Goal: Task Accomplishment & Management: Use online tool/utility

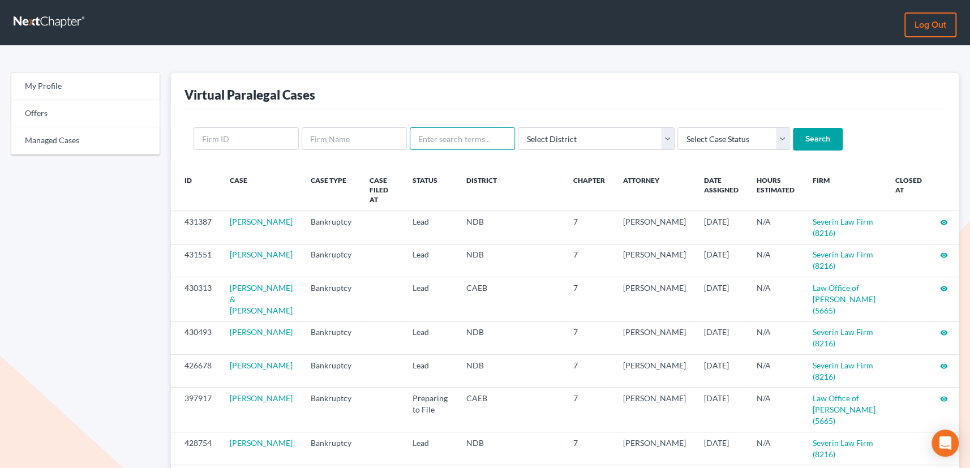
click at [471, 140] on input "text" at bounding box center [462, 138] width 105 height 23
type input "[PERSON_NAME]"
click at [793, 128] on input "Search" at bounding box center [818, 139] width 50 height 23
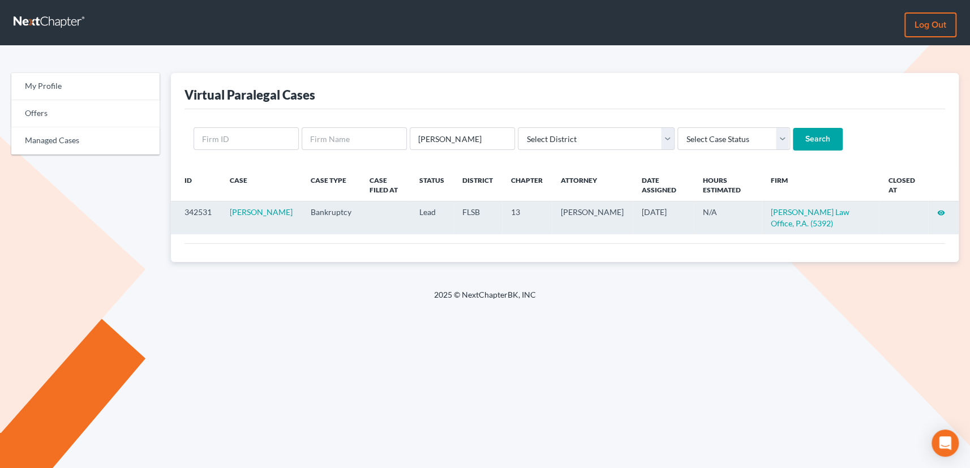
click at [941, 211] on icon "visibility" at bounding box center [941, 213] width 8 height 8
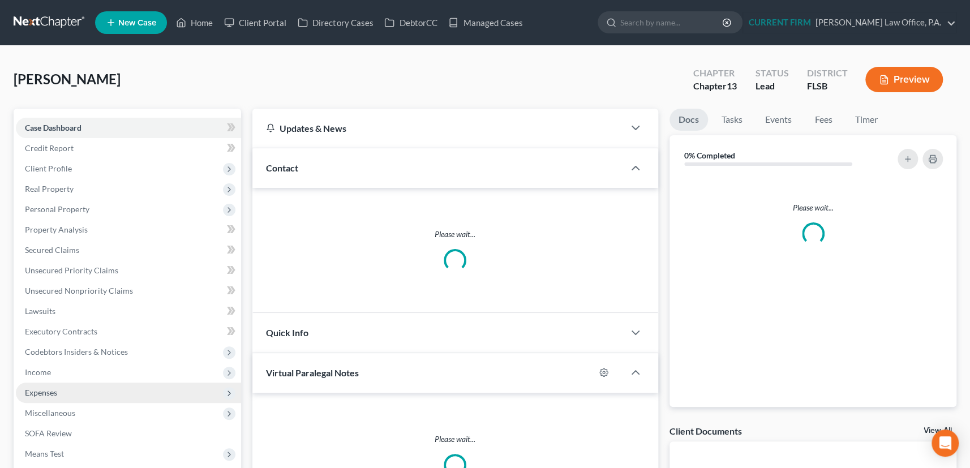
click at [49, 391] on span "Expenses" at bounding box center [41, 393] width 32 height 10
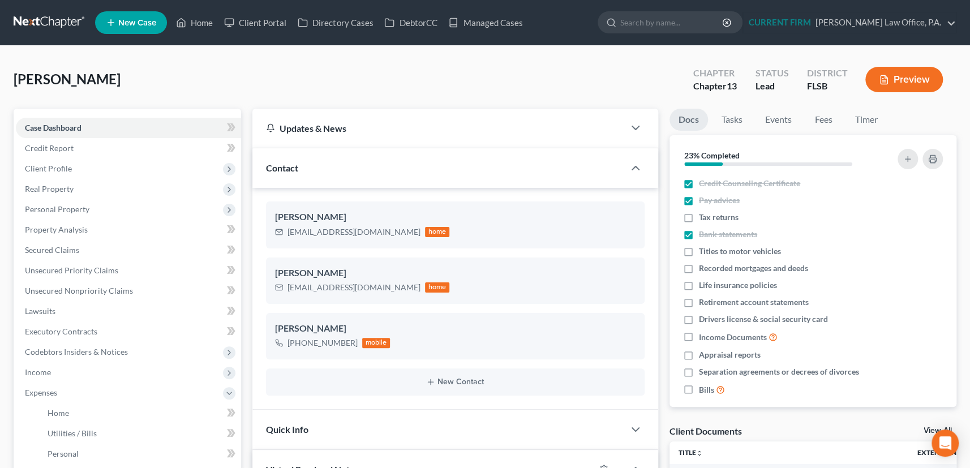
scroll to position [488, 0]
click at [56, 408] on span "Home" at bounding box center [59, 413] width 22 height 10
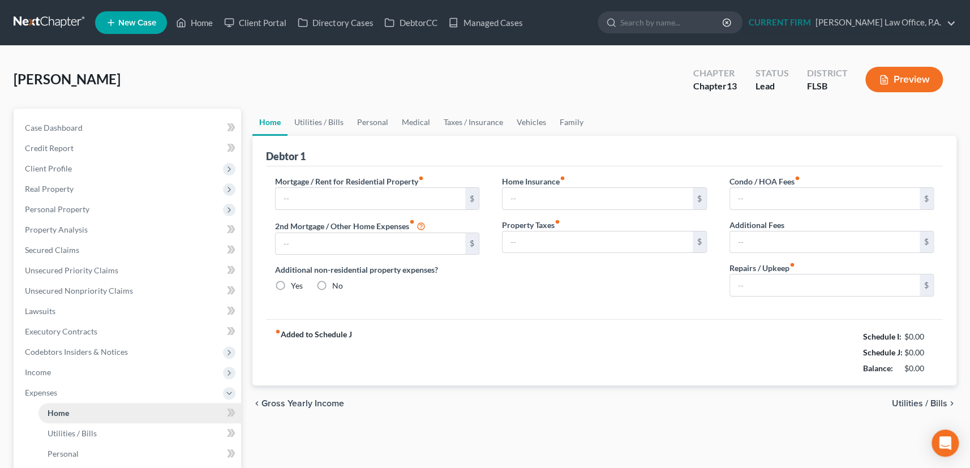
type input "2,900.00"
type input "0.00"
radio input "true"
type input "0.00"
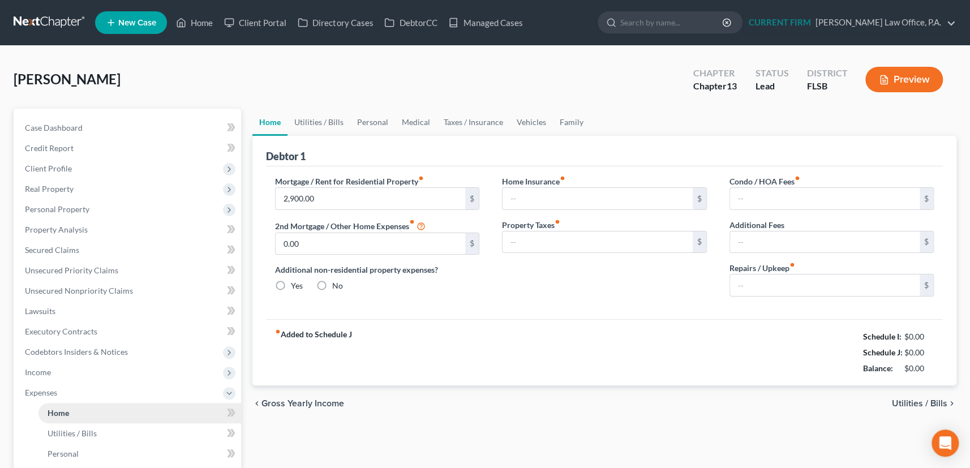
type input "0.00"
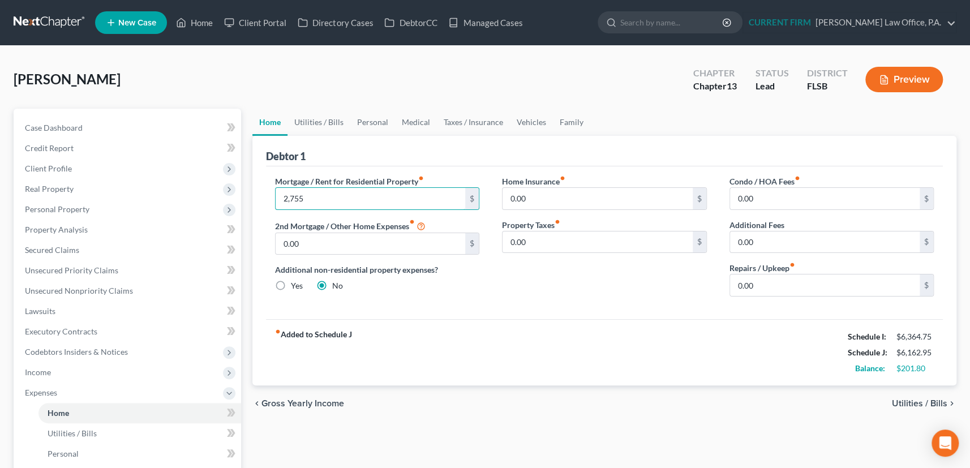
type input "2,755"
click at [322, 119] on link "Utilities / Bills" at bounding box center [318, 122] width 63 height 27
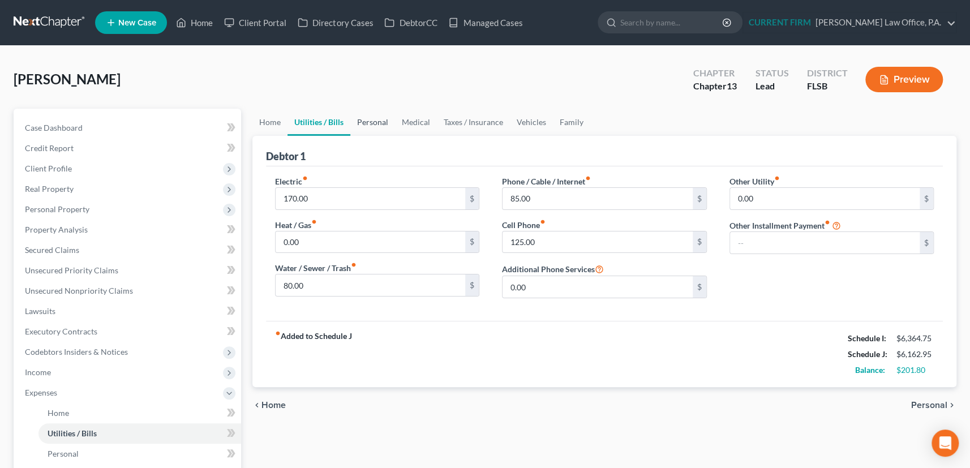
click at [379, 120] on link "Personal" at bounding box center [372, 122] width 45 height 27
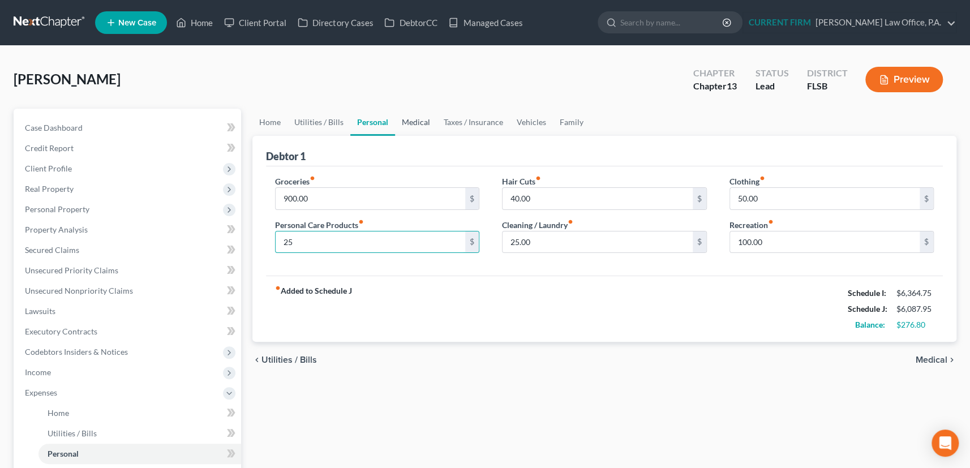
type input "25"
click at [419, 124] on link "Medical" at bounding box center [416, 122] width 42 height 27
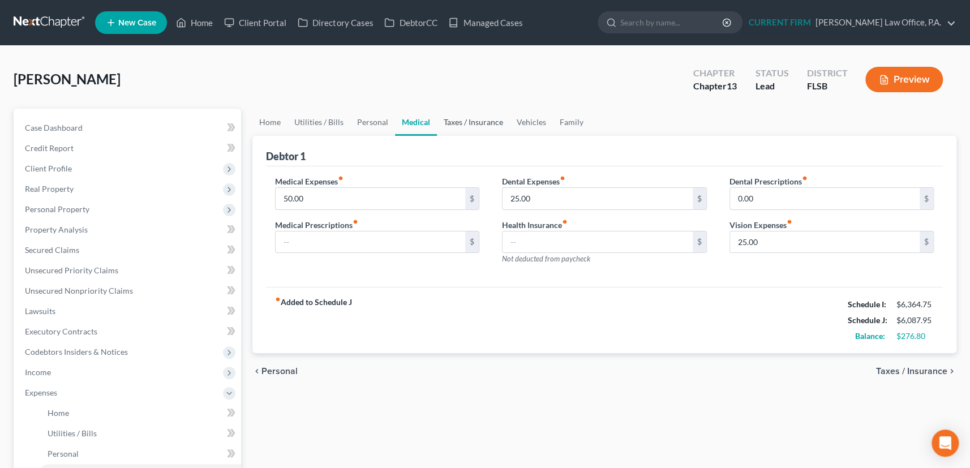
click at [474, 121] on link "Taxes / Insurance" at bounding box center [473, 122] width 73 height 27
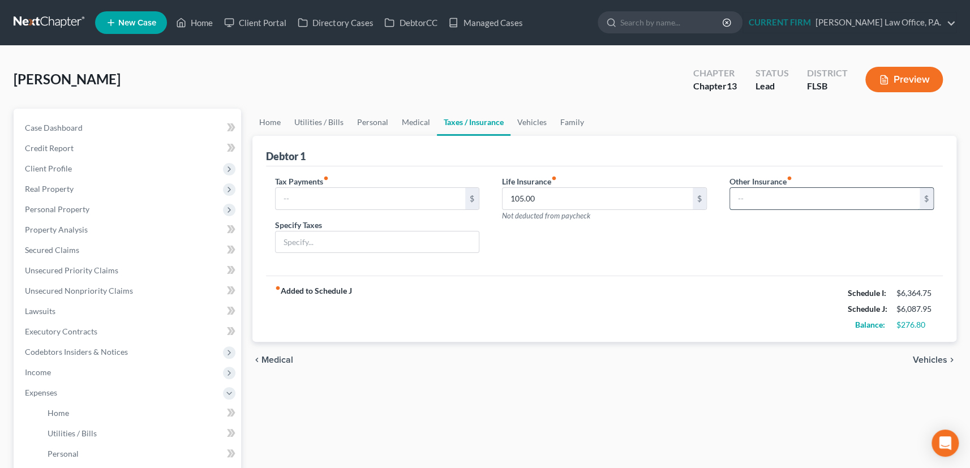
click at [765, 195] on input "text" at bounding box center [825, 199] width 190 height 22
type input "50"
drag, startPoint x: 748, startPoint y: 200, endPoint x: 735, endPoint y: 201, distance: 13.0
click at [735, 201] on input "50" at bounding box center [825, 199] width 190 height 22
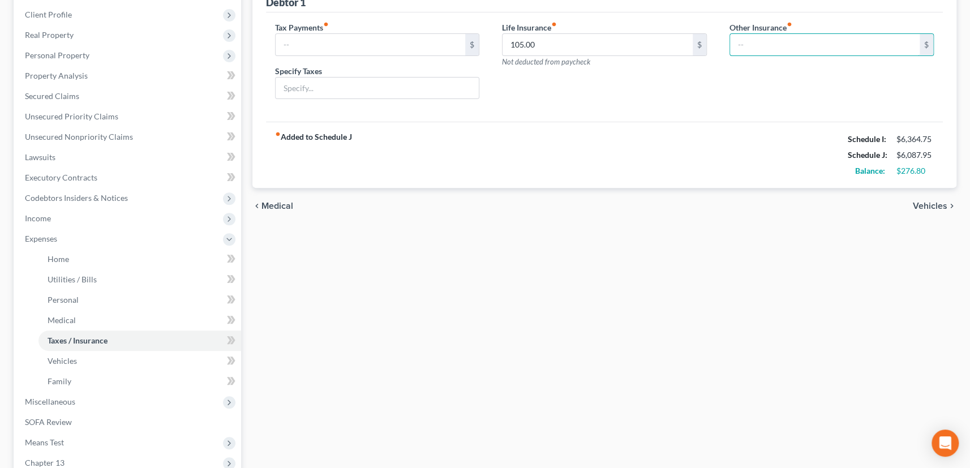
scroll to position [205, 0]
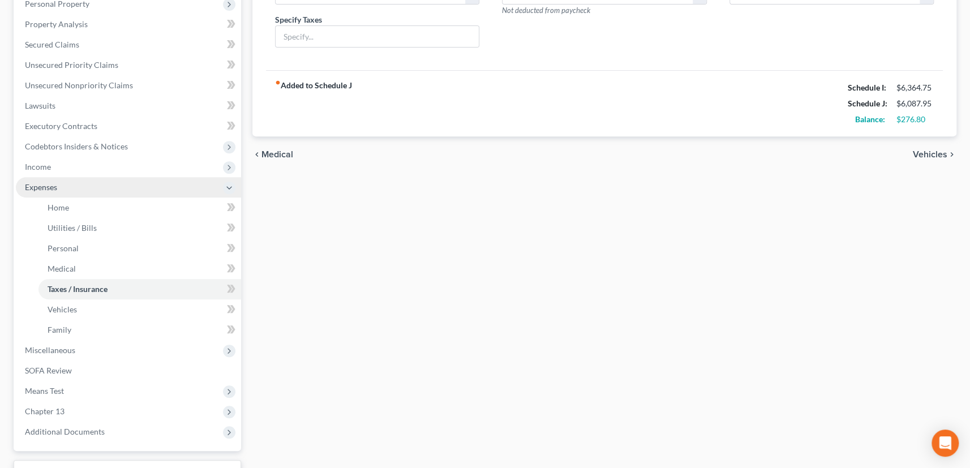
click at [46, 184] on span "Expenses" at bounding box center [41, 187] width 32 height 10
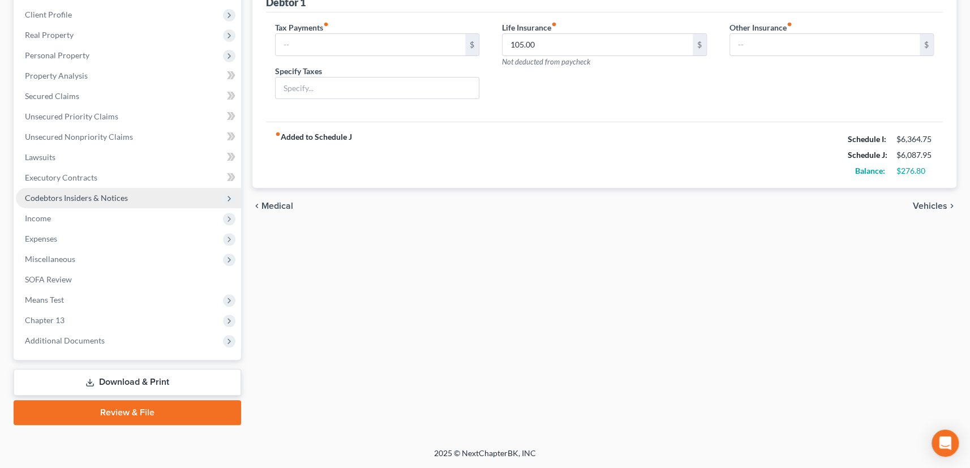
scroll to position [152, 0]
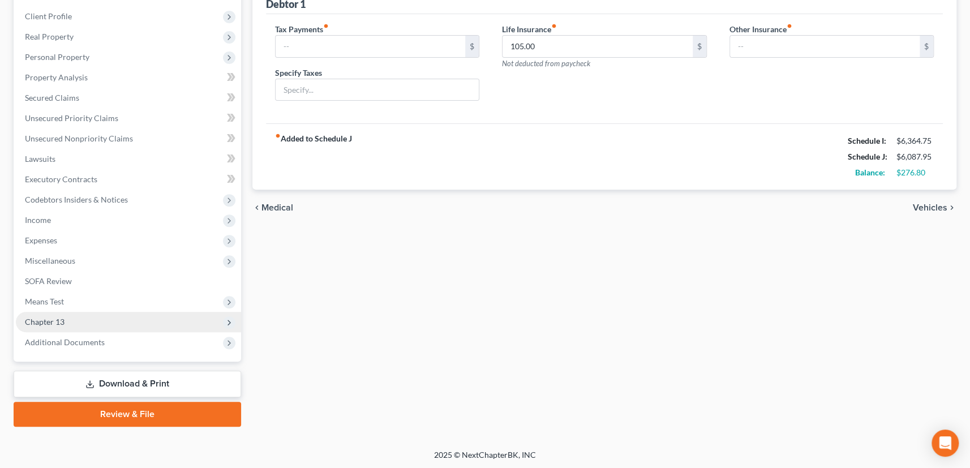
click at [43, 321] on span "Chapter 13" at bounding box center [45, 322] width 40 height 10
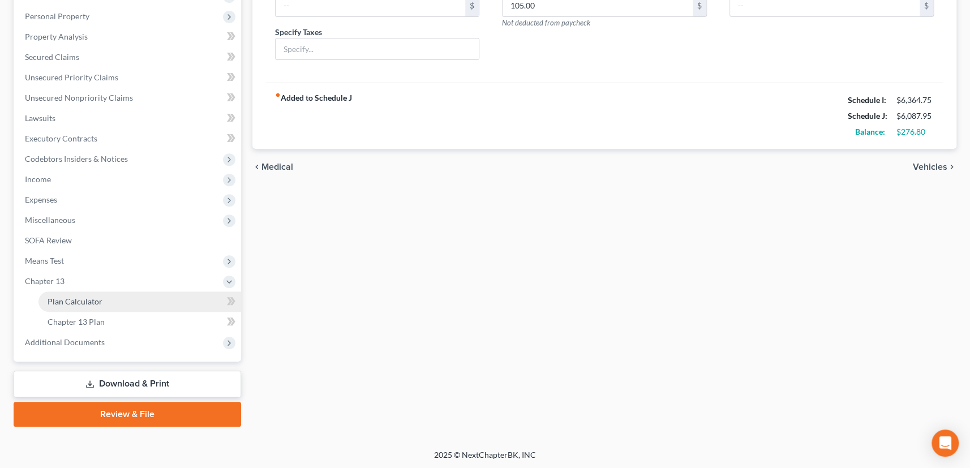
click at [67, 297] on span "Plan Calculator" at bounding box center [75, 302] width 55 height 10
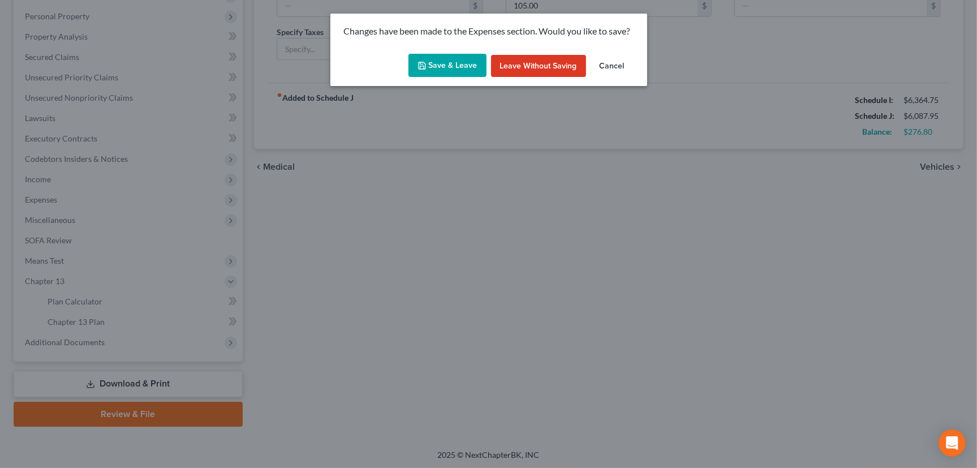
click at [441, 67] on button "Save & Leave" at bounding box center [448, 66] width 78 height 24
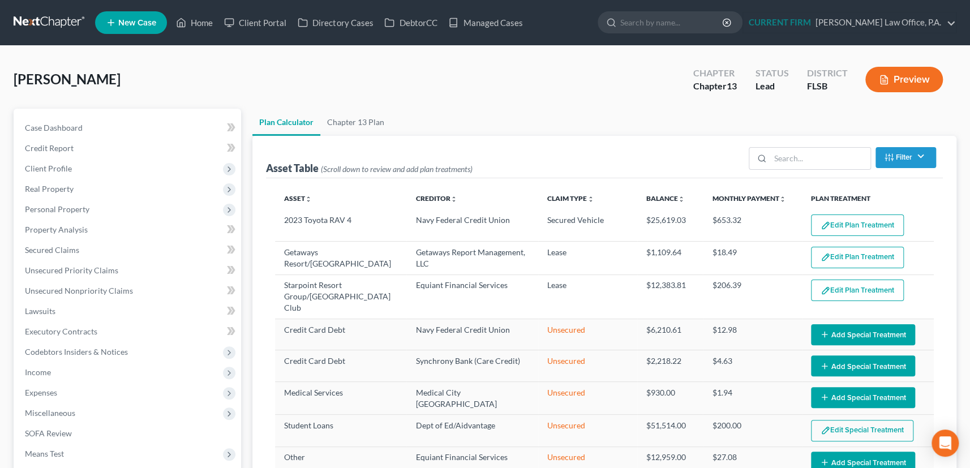
select select "59"
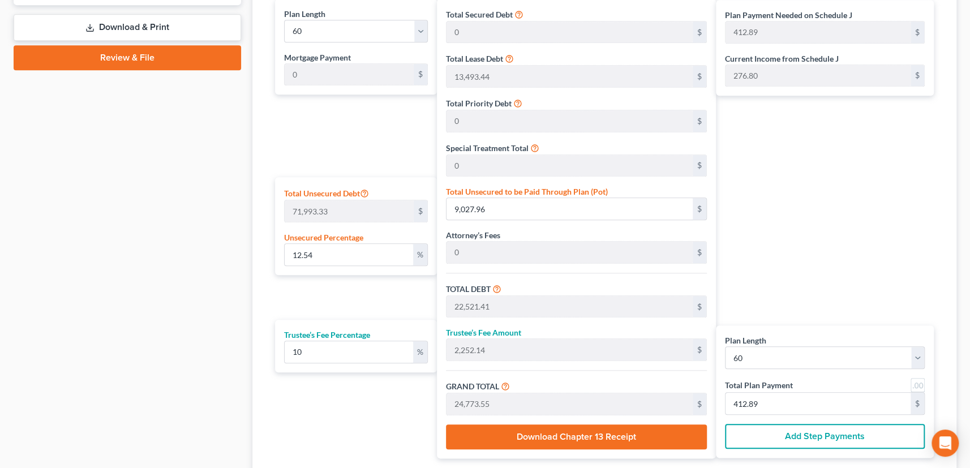
scroll to position [561, 0]
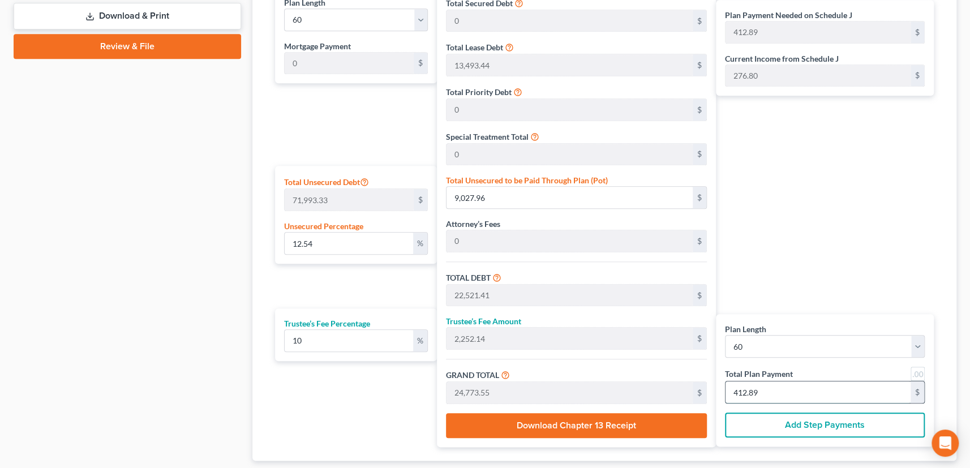
type input "0"
type input "109.09"
type input "10.90"
type input "120.00"
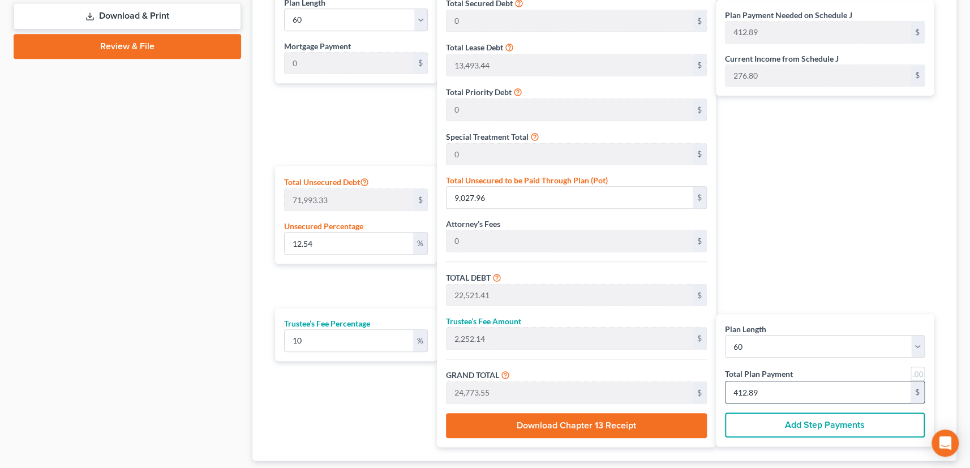
type input "2"
type input "1,472.72"
type input "147.27"
type input "1,620.00"
type input "27"
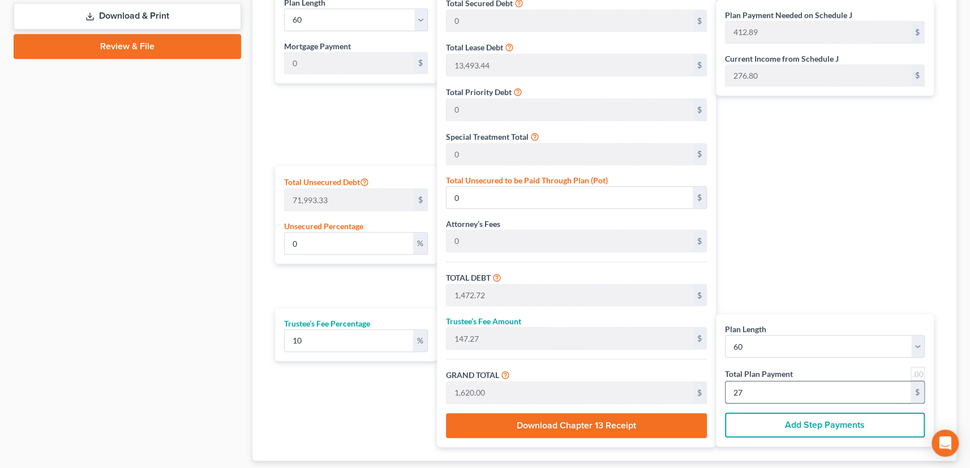
type input "2.17"
type input "1,561.09"
type input "15,054.54"
type input "1,505.45"
type input "16,560.00"
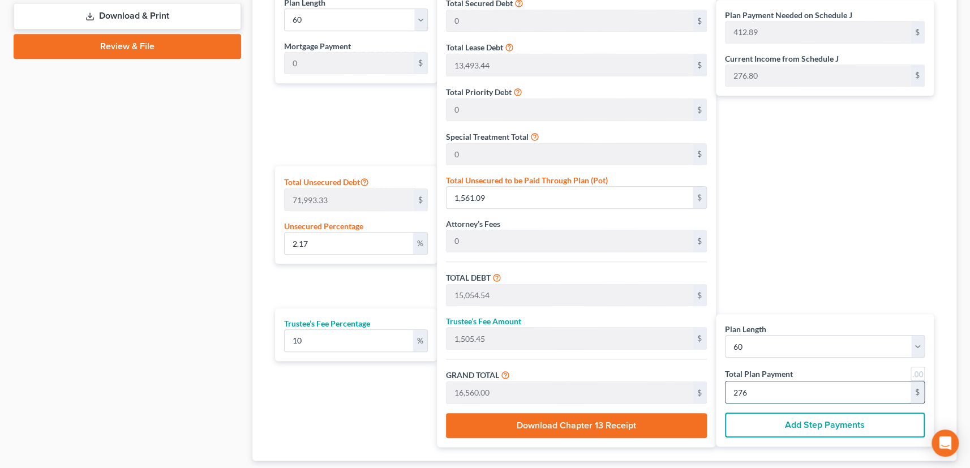
type input "276."
type input "2.23"
type input "1,604.73"
type input "15,098.18"
type input "1,509.81"
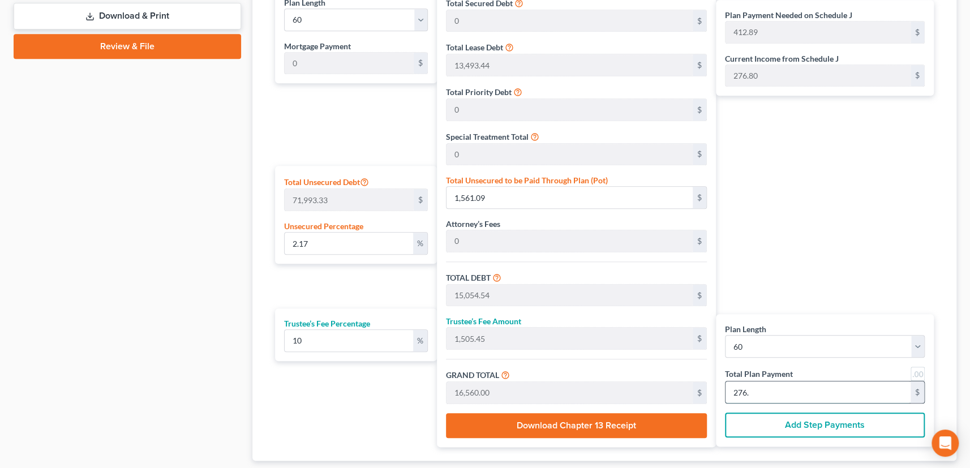
type input "16,608.00"
type input "276.80"
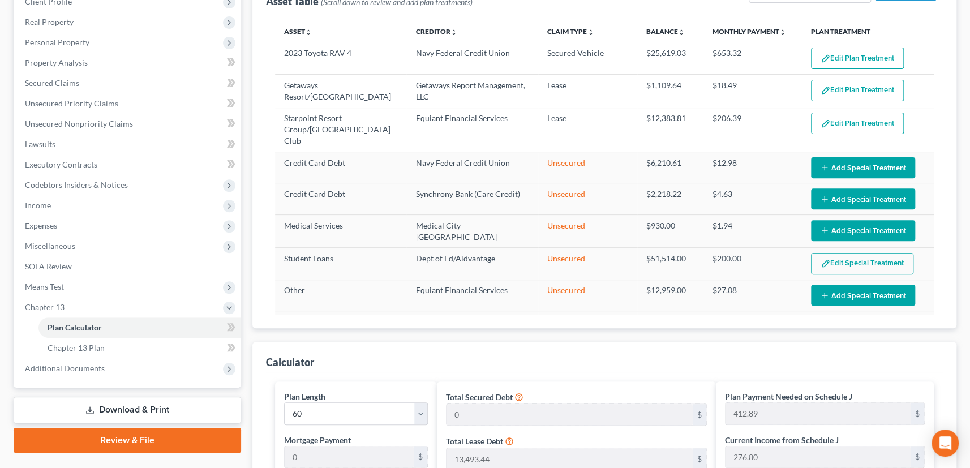
scroll to position [158, 0]
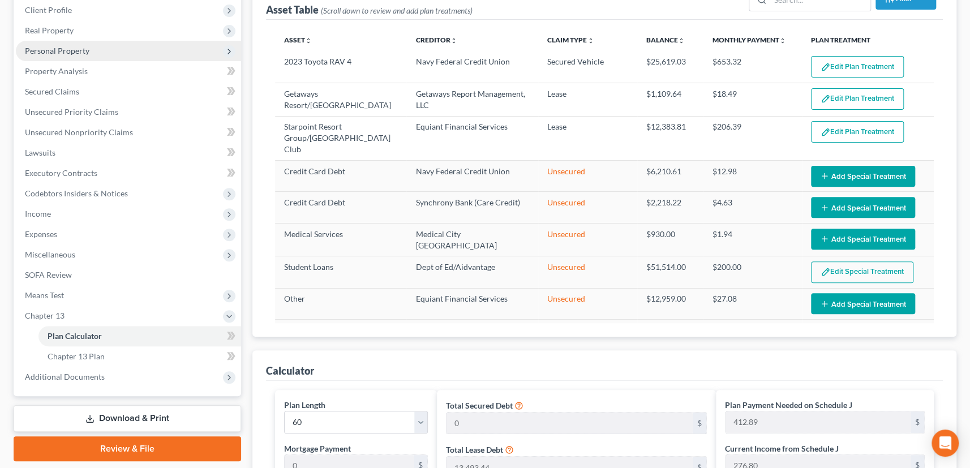
click at [59, 53] on span "Personal Property" at bounding box center [57, 51] width 65 height 10
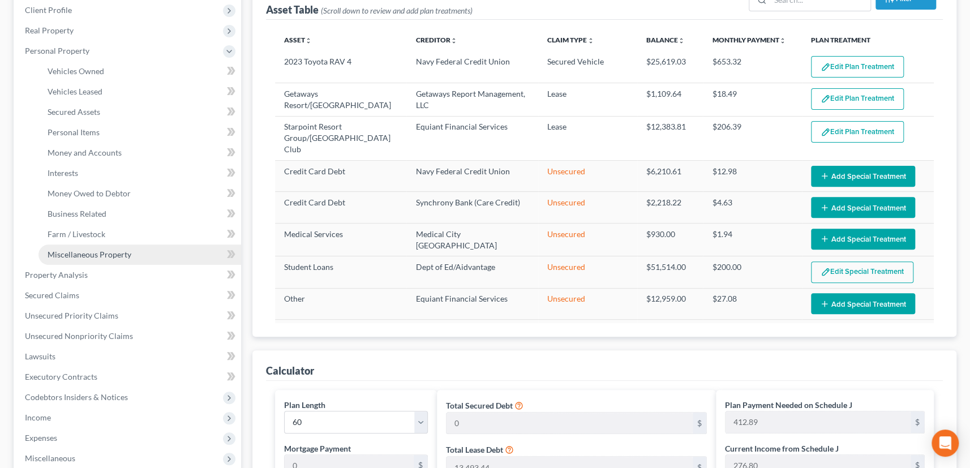
click at [78, 250] on span "Miscellaneous Property" at bounding box center [90, 255] width 84 height 10
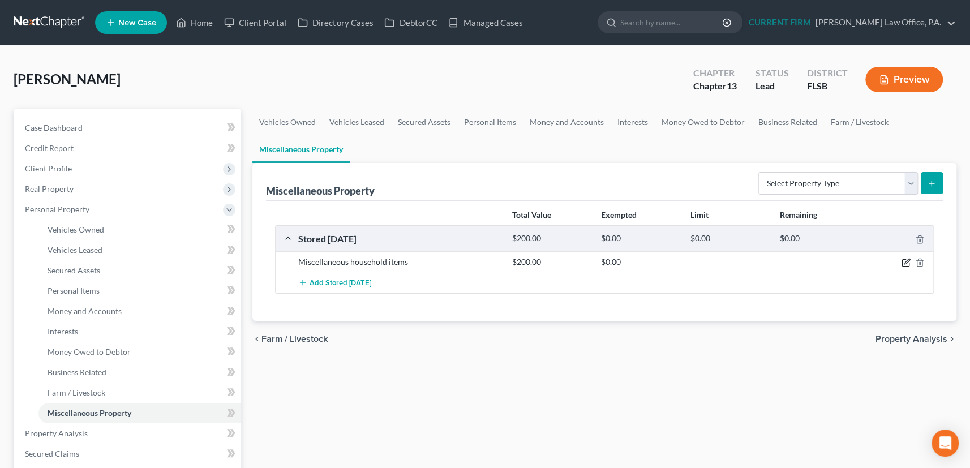
click at [905, 260] on icon "button" at bounding box center [906, 261] width 5 height 5
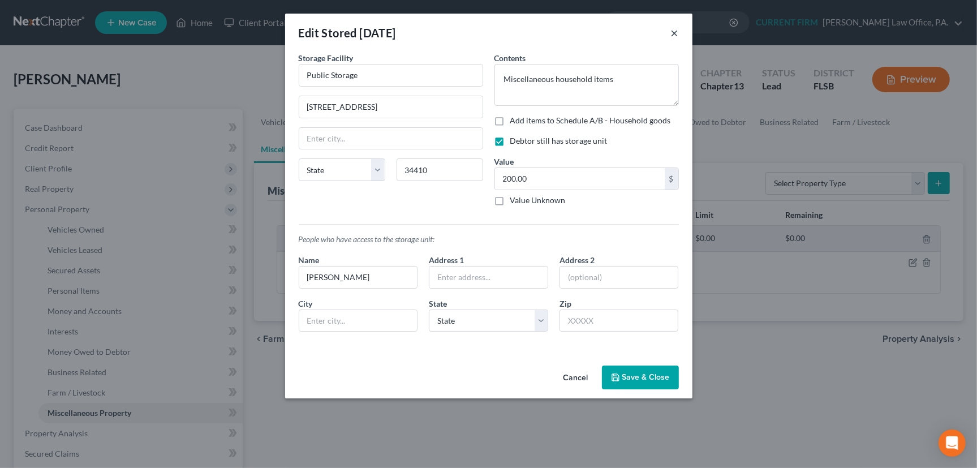
click at [673, 32] on button "×" at bounding box center [675, 33] width 8 height 14
